Goal: Transaction & Acquisition: Purchase product/service

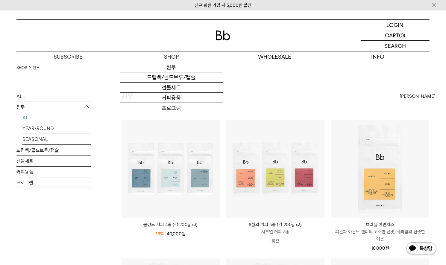
click at [228, 33] on img at bounding box center [223, 36] width 14 height 10
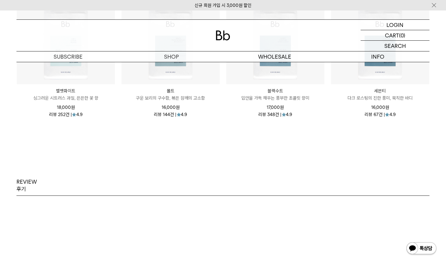
scroll to position [638, 0]
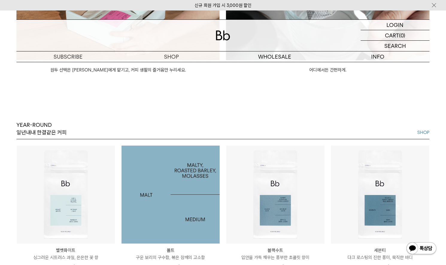
click at [184, 208] on img at bounding box center [170, 195] width 98 height 98
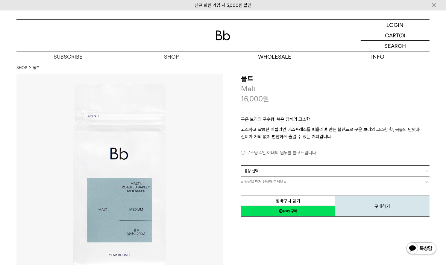
click at [221, 37] on img at bounding box center [223, 36] width 14 height 10
